Goal: Task Accomplishment & Management: Use online tool/utility

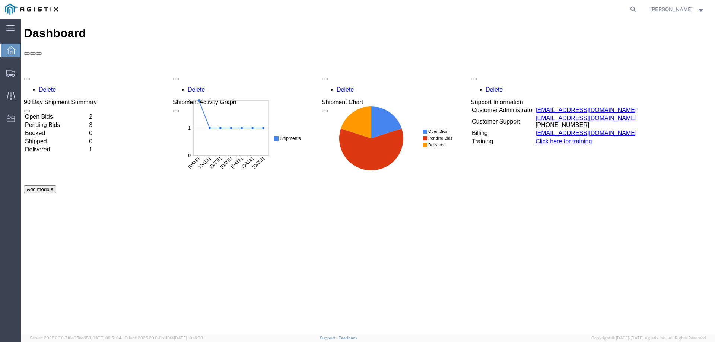
click at [63, 113] on td "Open Bids" at bounding box center [56, 116] width 63 height 7
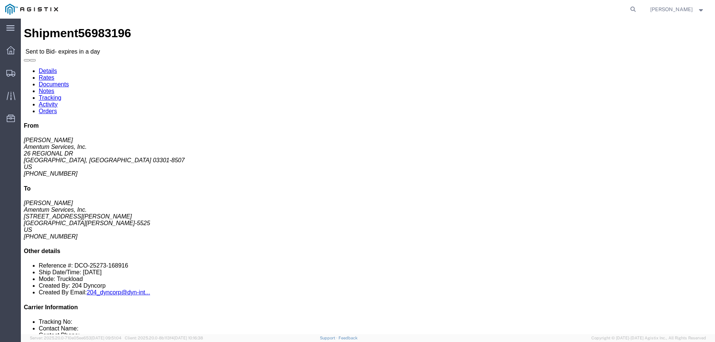
click button "button"
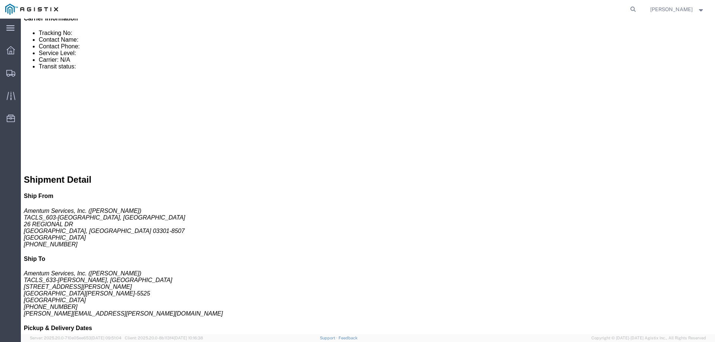
scroll to position [373, 0]
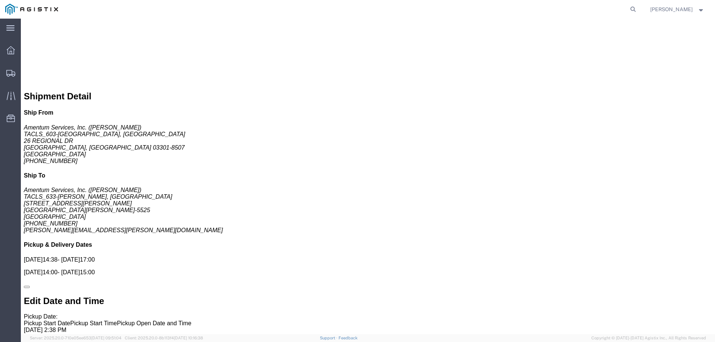
click link "Enter / Modify Bid"
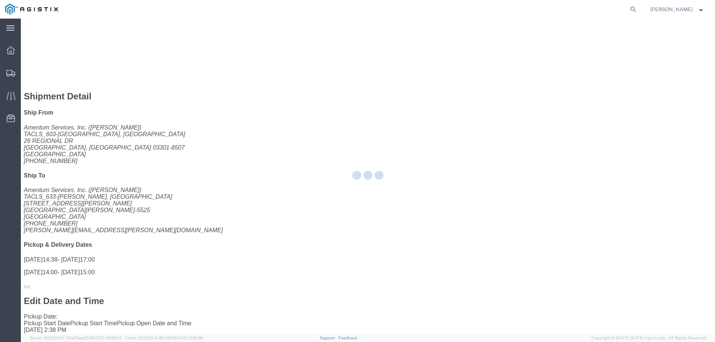
select select "23073"
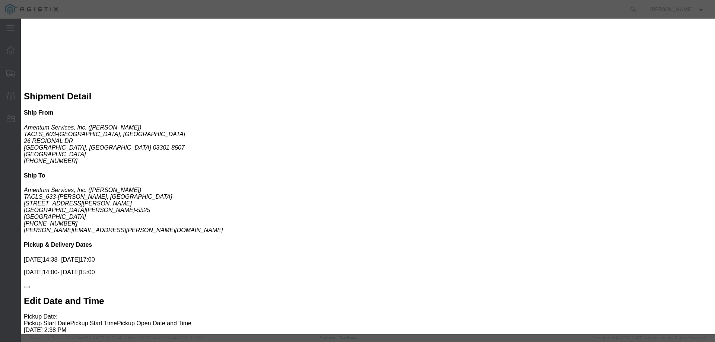
click select "Select Air Ocean TL Standard 3 - 5 Day"
select select "42723"
click select "Select Air Ocean TL Standard 3 - 5 Day"
click input "text"
type input "56984924"
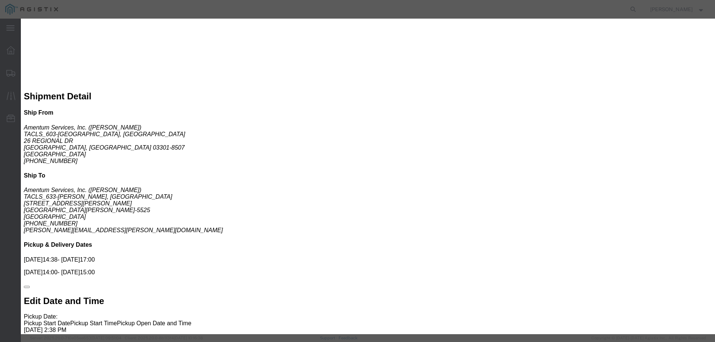
click input "number"
type input "1450"
click select "Select Air Less than Truckload Multi-Leg Ocean Freight Rail Small Parcel Truckl…"
select select "TL"
click select "Select Air Less than Truckload Multi-Leg Ocean Freight Rail Small Parcel Truckl…"
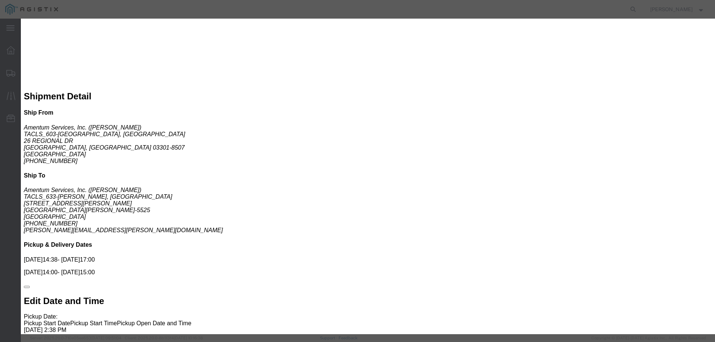
scroll to position [75, 0]
click textarea
type textarea "FLATBED HOT SHOT (NO ADDITIONAL INSURANCE REQUESTED IN QUOTE)"
click button "Submit"
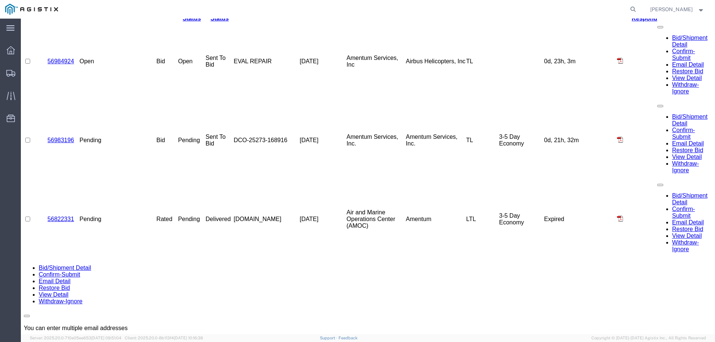
scroll to position [0, 0]
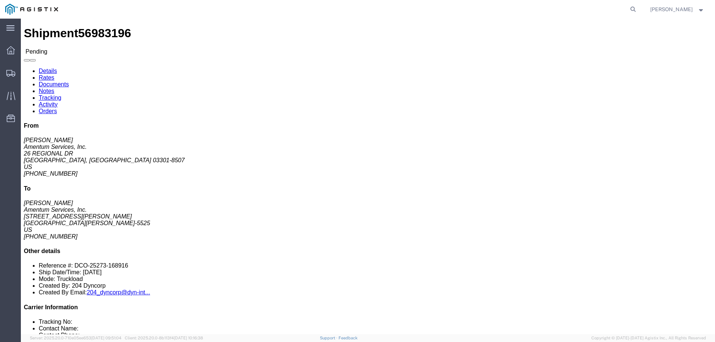
click button "button"
click link "Withdraw Bid"
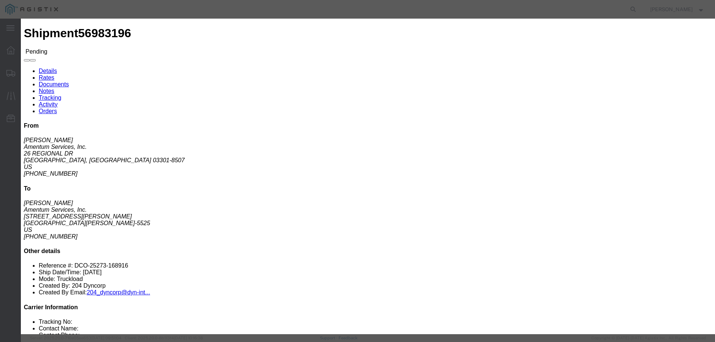
click button "Cancel"
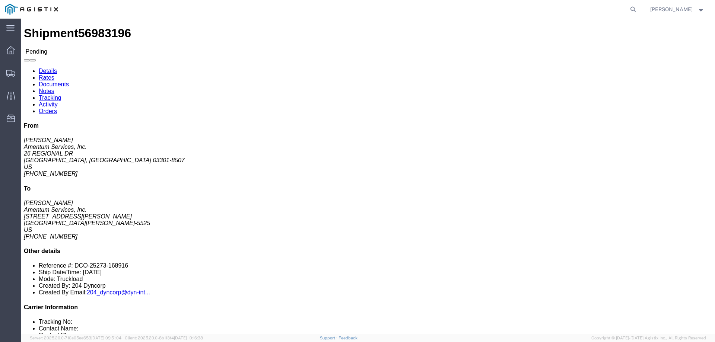
click button "Enter / Modify Bid"
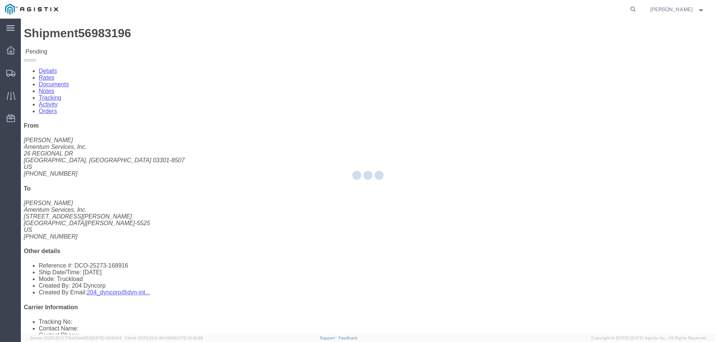
select select "23073"
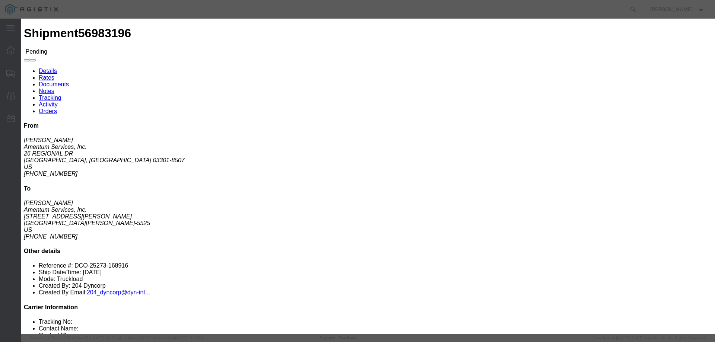
click select "Select Air Ocean TL Standard 3 - 5 Day"
select select "42723"
click select "Select Air Ocean TL Standard 3 - 5 Day"
click input "text"
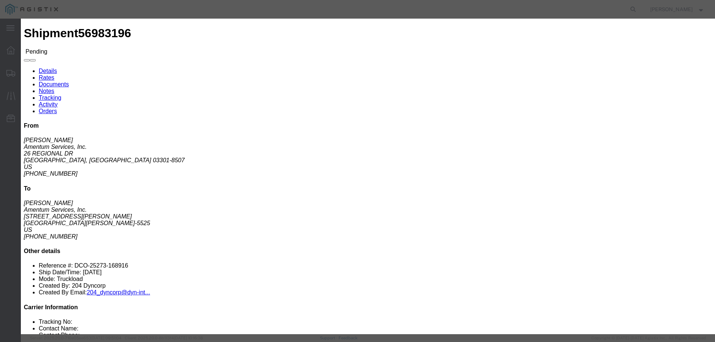
type input "56983196"
click select "Select 2 Day Service 3 Axle Winch Truck 3 to 5 Day Service 96L Domestic Flat Ra…"
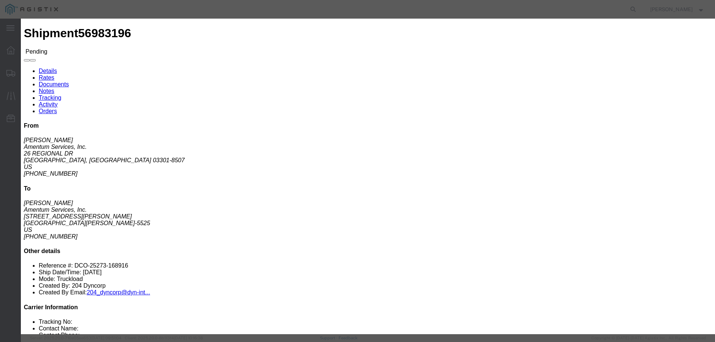
click input "number"
type input "1450"
click p "No acceptance required"
click select "Select Air Less than Truckload Multi-Leg Ocean Freight Rail Small Parcel Truckl…"
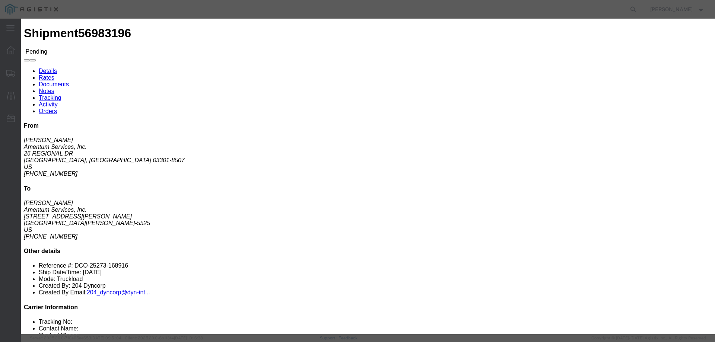
select select "TL"
click select "Select Air Less than Truckload Multi-Leg Ocean Freight Rail Small Parcel Truckl…"
click div "Add leg"
click textarea
type textarea "HOTSHOT FLAT BED NO ADDITIONAL INSURANCE REQUESTED IN QUOTE"
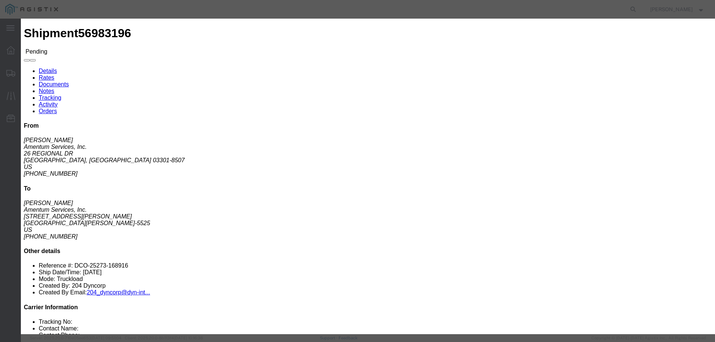
click button "Submit"
click button "Close"
click select "Select Air Ocean TL Standard 3 - 5 Day"
select select
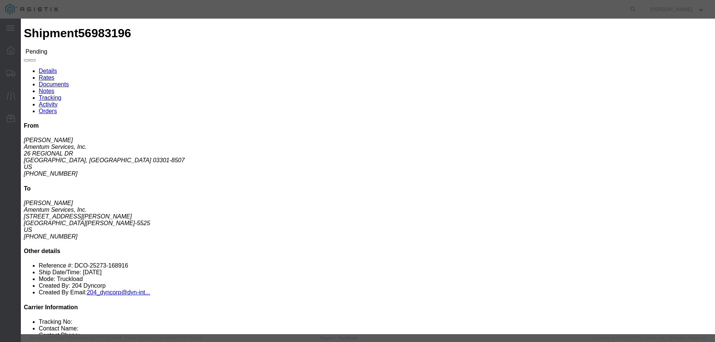
click select "Select Air Ocean TL Standard 3 - 5 Day"
click button "Close"
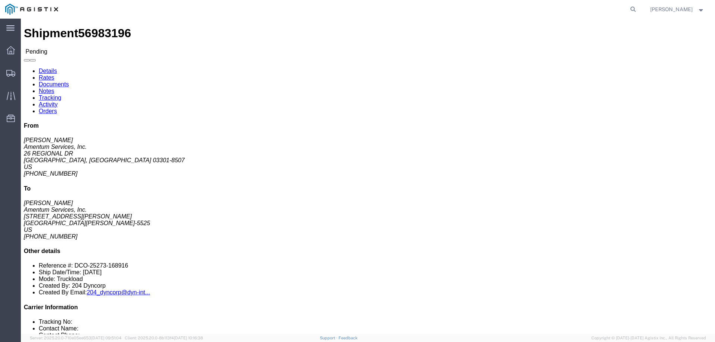
click div "Leg 1 - Truckload Vehicle 1: Flat Bed Number of trucks: 1"
click link "Rates"
